Goal: Task Accomplishment & Management: Manage account settings

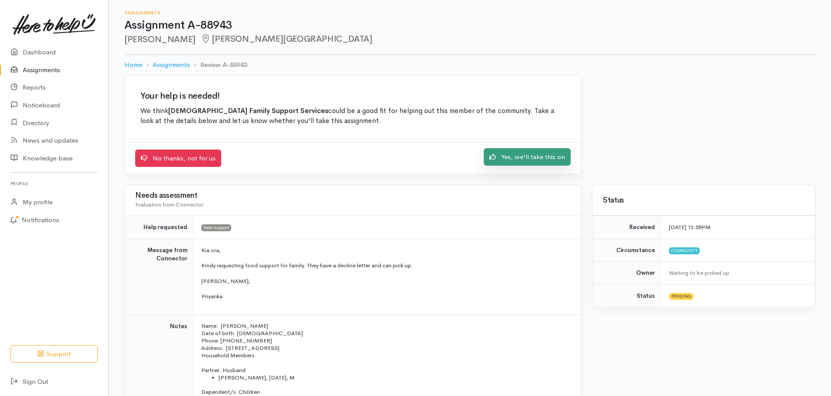
click at [515, 158] on link "Yes, we'll take this on" at bounding box center [527, 157] width 87 height 18
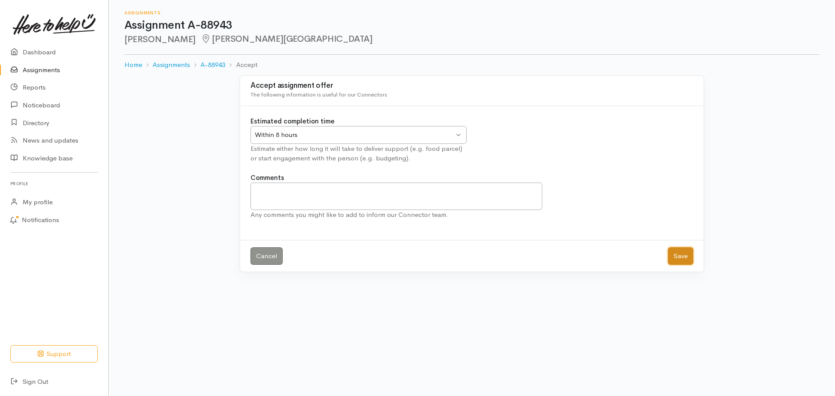
click at [675, 255] on button "Save" at bounding box center [680, 256] width 25 height 18
